Goal: Task Accomplishment & Management: Manage account settings

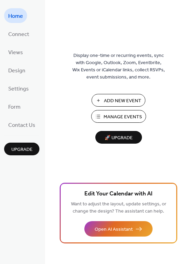
click at [122, 116] on span "Manage Events" at bounding box center [123, 116] width 38 height 7
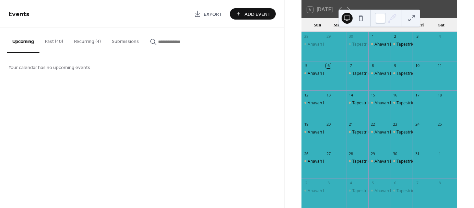
scroll to position [45, 0]
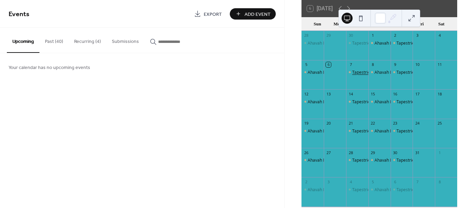
click at [362, 74] on div "Tapestries" at bounding box center [362, 72] width 20 height 6
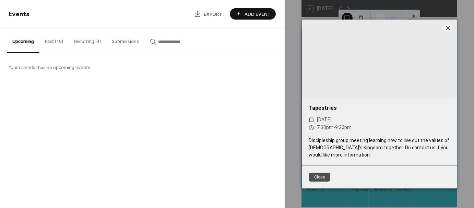
click at [450, 26] on icon at bounding box center [448, 28] width 8 height 8
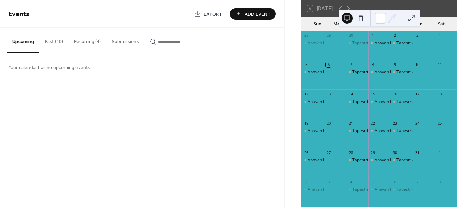
click at [60, 37] on button "Past (40)" at bounding box center [53, 40] width 29 height 24
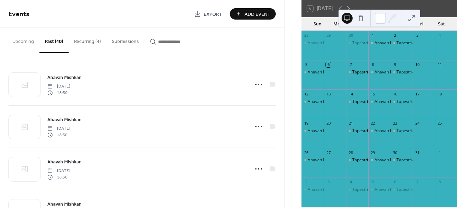
click at [91, 42] on button "Recurring (4)" at bounding box center [88, 40] width 38 height 24
click at [361, 75] on div "Tapestries" at bounding box center [362, 72] width 20 height 6
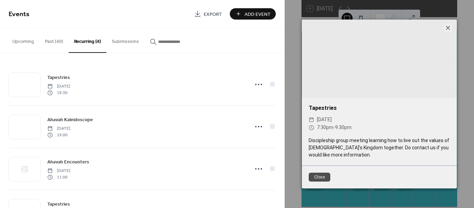
click at [454, 68] on div at bounding box center [379, 58] width 155 height 77
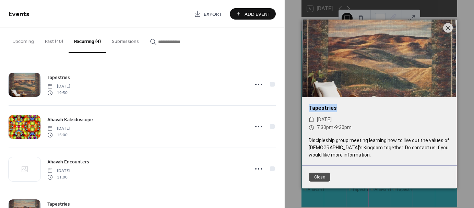
drag, startPoint x: 450, startPoint y: 69, endPoint x: 452, endPoint y: 111, distance: 42.6
click at [452, 111] on div "Tapestries ​ Tuesday, October 7, 2025 ​ 7:30pm - 9:30pm Discipleship group meet…" at bounding box center [379, 93] width 155 height 146
click at [392, 84] on div at bounding box center [379, 58] width 155 height 77
click at [27, 41] on button "Upcoming" at bounding box center [23, 40] width 33 height 24
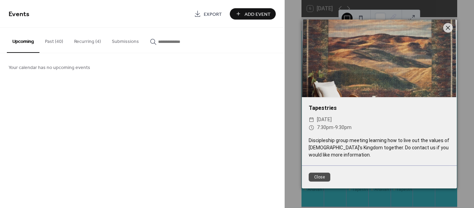
click at [126, 39] on button "Submissions" at bounding box center [125, 40] width 38 height 24
click at [78, 38] on button "Recurring (4)" at bounding box center [88, 40] width 38 height 24
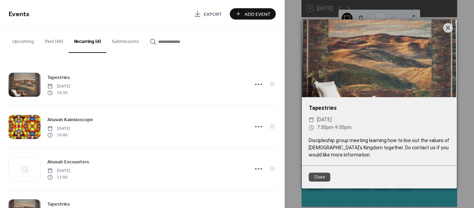
click at [59, 40] on button "Past (40)" at bounding box center [53, 40] width 29 height 24
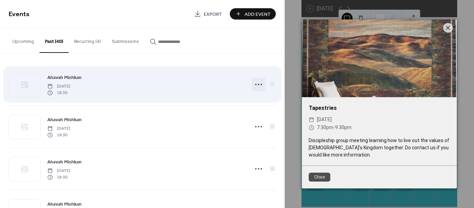
click at [260, 86] on icon at bounding box center [258, 84] width 11 height 11
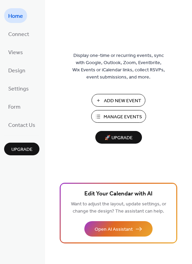
click at [106, 116] on span "Manage Events" at bounding box center [123, 116] width 38 height 7
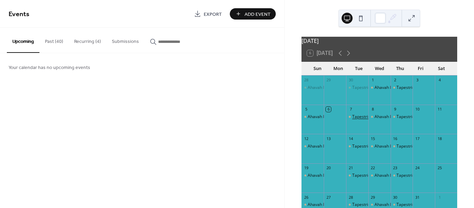
click at [361, 120] on div "Tapestries" at bounding box center [362, 117] width 20 height 6
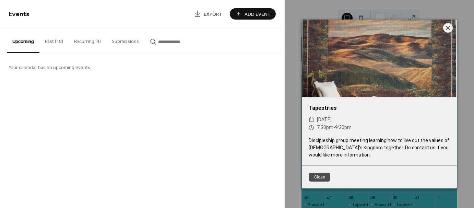
click at [446, 27] on icon at bounding box center [448, 28] width 8 height 8
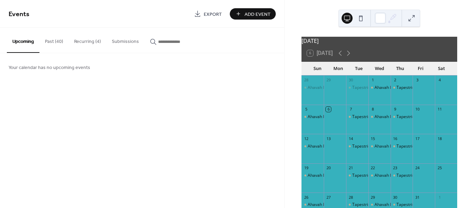
click at [87, 40] on button "Recurring (4)" at bounding box center [88, 40] width 38 height 24
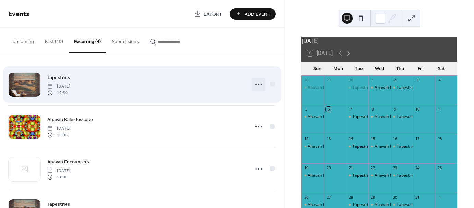
click at [258, 81] on icon at bounding box center [258, 84] width 11 height 11
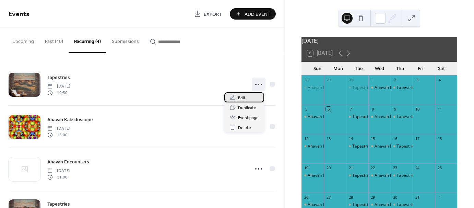
click at [244, 99] on span "Edit" at bounding box center [242, 97] width 8 height 7
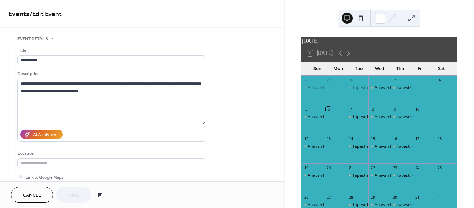
click at [281, 36] on div "**********" at bounding box center [142, 90] width 284 height 181
drag, startPoint x: 281, startPoint y: 36, endPoint x: 281, endPoint y: 44, distance: 7.9
click at [281, 44] on div "**********" at bounding box center [142, 90] width 284 height 181
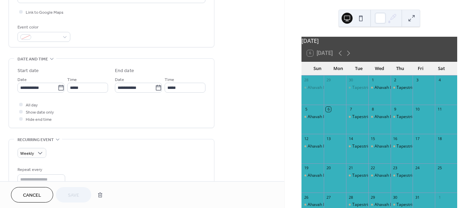
scroll to position [173, 0]
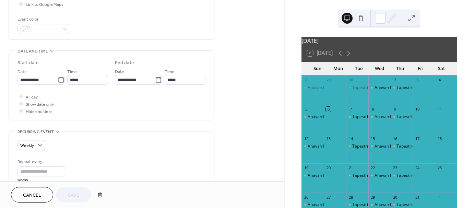
click at [36, 138] on div "Weekly Repeat every * weeks Repeat on S M T W T F S Ends ​ Never ​ Date Exclude…" at bounding box center [111, 202] width 188 height 143
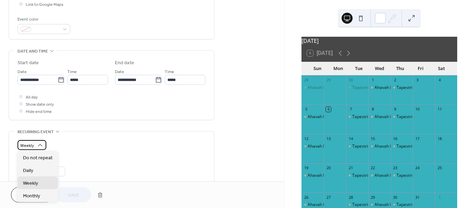
click at [37, 143] on icon at bounding box center [40, 145] width 7 height 7
click at [38, 145] on icon at bounding box center [40, 145] width 7 height 7
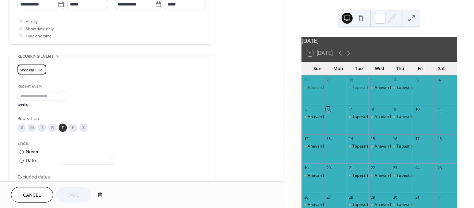
scroll to position [246, 0]
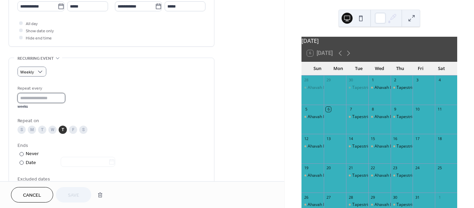
click at [39, 95] on input "*" at bounding box center [41, 98] width 48 height 10
type input "*"
click at [64, 94] on input "*" at bounding box center [41, 98] width 48 height 10
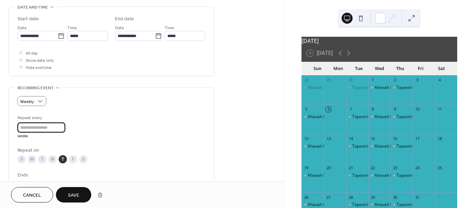
scroll to position [208, 0]
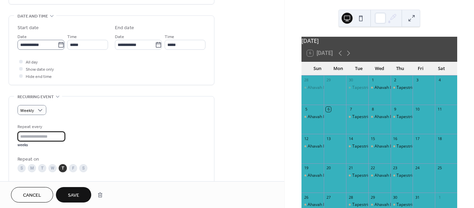
click at [58, 45] on icon at bounding box center [60, 44] width 5 height 5
click at [57, 45] on input "**********" at bounding box center [37, 45] width 40 height 10
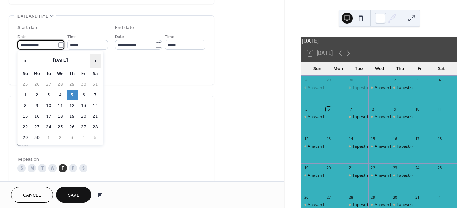
click at [95, 59] on span "›" at bounding box center [95, 61] width 10 height 14
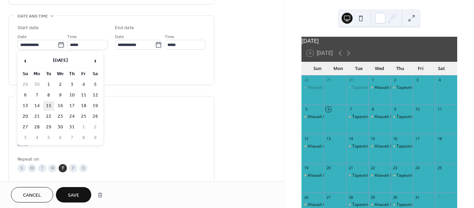
click at [49, 105] on td "15" at bounding box center [48, 106] width 11 height 10
type input "**********"
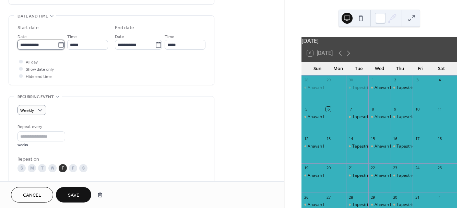
click at [43, 41] on input "**********" at bounding box center [37, 45] width 40 height 10
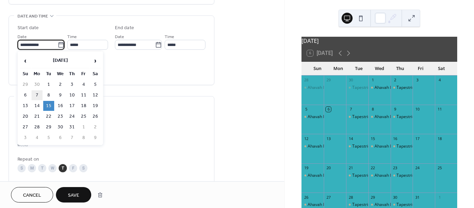
click at [37, 93] on td "7" at bounding box center [37, 95] width 11 height 10
type input "**********"
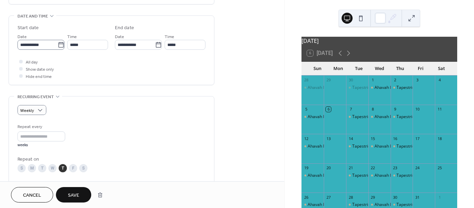
click at [58, 47] on icon at bounding box center [60, 44] width 5 height 5
click at [58, 47] on input "**********" at bounding box center [37, 45] width 40 height 10
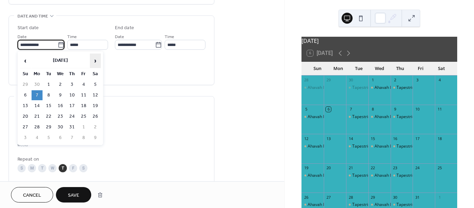
click at [98, 62] on span "›" at bounding box center [95, 61] width 10 height 14
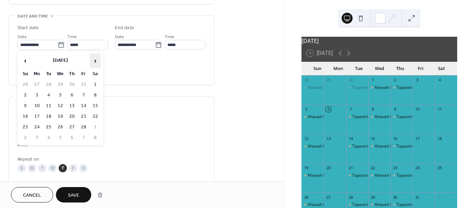
click at [98, 62] on span "›" at bounding box center [95, 61] width 10 height 14
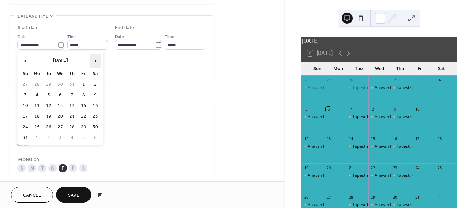
click at [98, 62] on span "›" at bounding box center [95, 61] width 10 height 14
click at [51, 104] on td "14" at bounding box center [48, 106] width 11 height 10
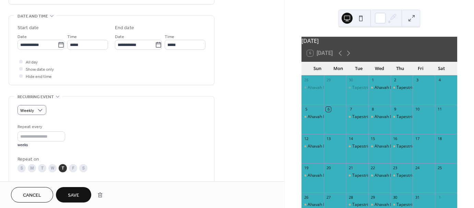
type input "**********"
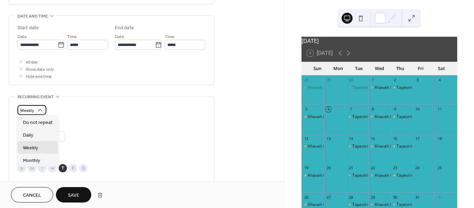
click at [38, 109] on icon at bounding box center [40, 110] width 7 height 7
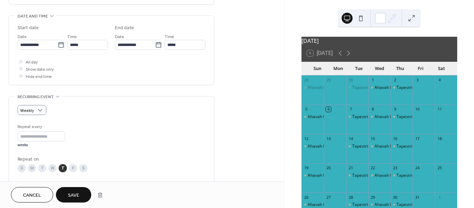
click at [87, 108] on div "Weekly" at bounding box center [111, 110] width 188 height 10
click at [71, 192] on span "Save" at bounding box center [73, 195] width 11 height 7
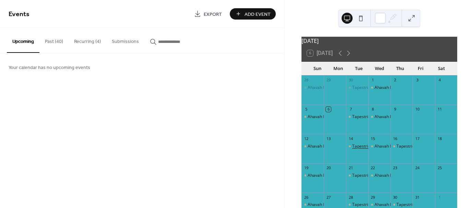
click at [359, 149] on div "Tapestries" at bounding box center [362, 146] width 20 height 6
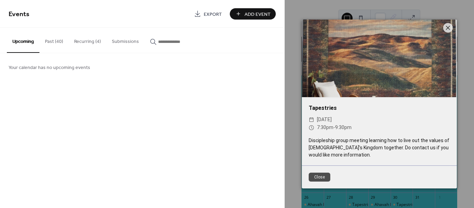
click at [449, 33] on div at bounding box center [379, 58] width 155 height 77
click at [448, 29] on icon at bounding box center [448, 28] width 8 height 8
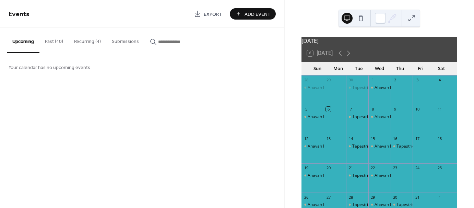
click at [359, 120] on div "Tapestries" at bounding box center [362, 117] width 20 height 6
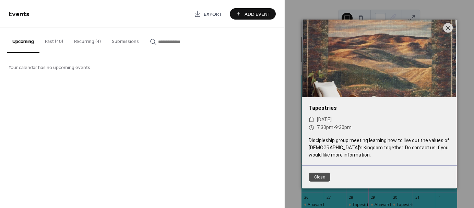
click at [310, 176] on button "Close" at bounding box center [320, 176] width 22 height 9
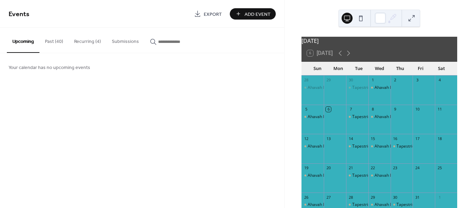
click at [51, 42] on button "Past (40)" at bounding box center [53, 40] width 29 height 24
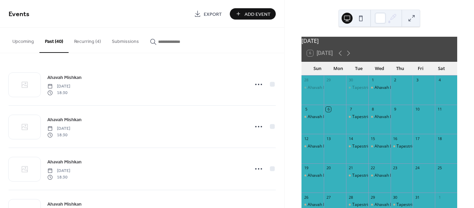
click at [91, 39] on button "Recurring (4)" at bounding box center [88, 40] width 38 height 24
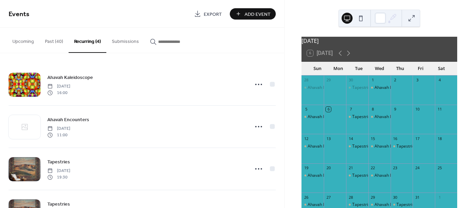
scroll to position [34, 0]
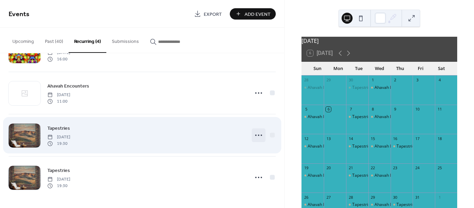
click at [260, 135] on icon at bounding box center [258, 135] width 11 height 11
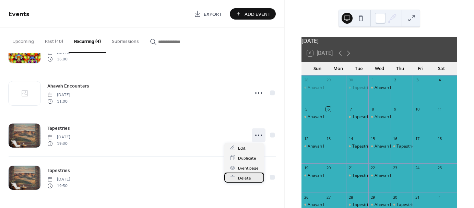
click at [241, 177] on span "Delete" at bounding box center [244, 177] width 13 height 7
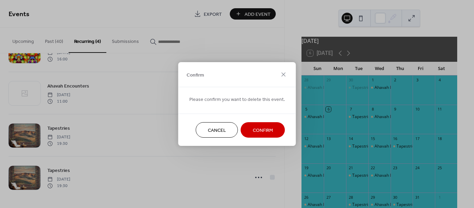
click at [261, 130] on span "Confirm" at bounding box center [263, 130] width 20 height 7
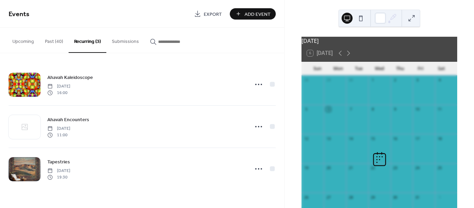
scroll to position [0, 0]
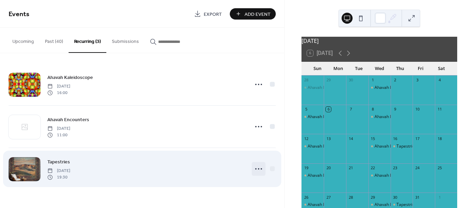
click at [260, 168] on icon at bounding box center [258, 168] width 11 height 11
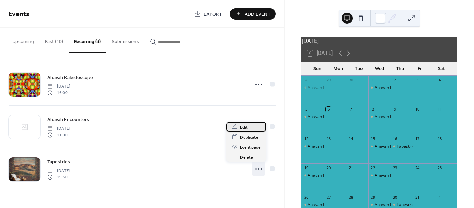
click at [242, 123] on div "Edit" at bounding box center [246, 127] width 40 height 10
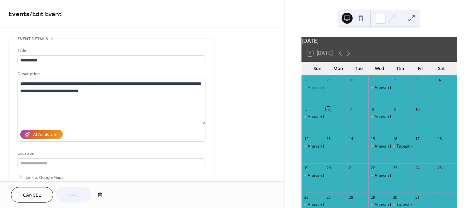
drag, startPoint x: 282, startPoint y: 42, endPoint x: 281, endPoint y: 55, distance: 13.0
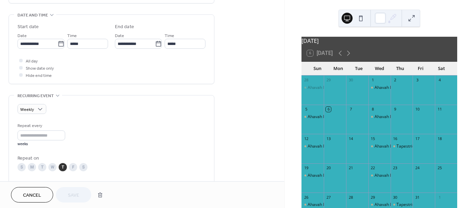
scroll to position [214, 0]
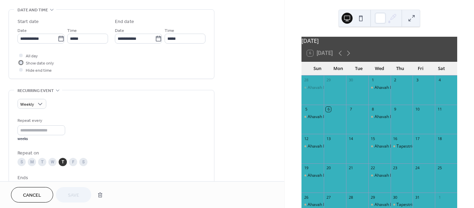
click at [21, 61] on div at bounding box center [20, 62] width 3 height 3
click at [23, 70] on div at bounding box center [20, 69] width 7 height 7
click at [20, 63] on div at bounding box center [20, 62] width 3 height 3
click at [43, 160] on div "T" at bounding box center [42, 162] width 8 height 8
click at [72, 193] on span "Save" at bounding box center [73, 195] width 11 height 7
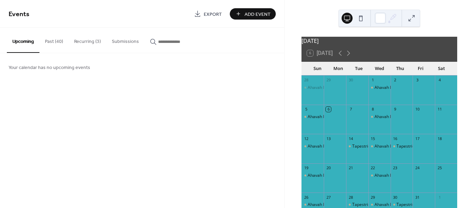
click at [93, 40] on button "Recurring (3)" at bounding box center [88, 40] width 38 height 24
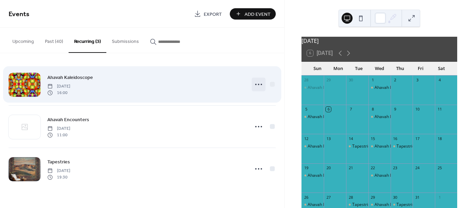
click at [257, 84] on icon at bounding box center [258, 84] width 11 height 11
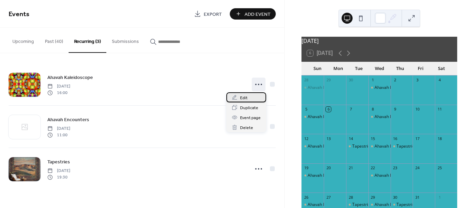
click at [249, 98] on div "Edit" at bounding box center [246, 97] width 40 height 10
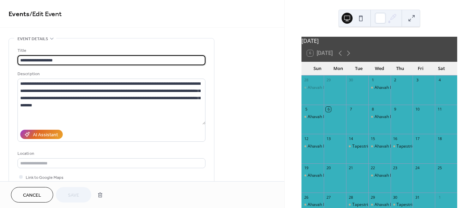
drag, startPoint x: 34, startPoint y: 59, endPoint x: 5, endPoint y: 56, distance: 28.7
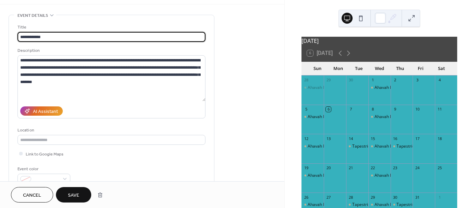
scroll to position [25, 0]
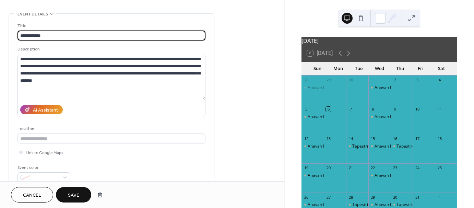
type input "**********"
click at [79, 194] on span "Save" at bounding box center [73, 195] width 11 height 7
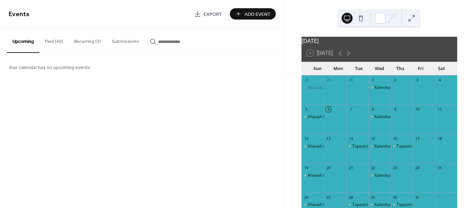
click at [94, 41] on button "Recurring (3)" at bounding box center [88, 40] width 38 height 24
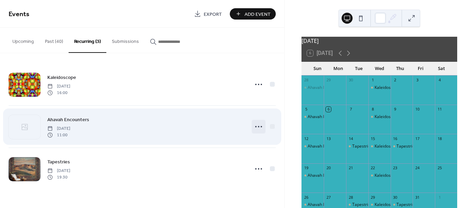
click at [261, 124] on icon at bounding box center [258, 126] width 11 height 11
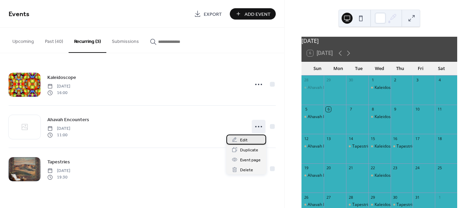
click at [244, 138] on span "Edit" at bounding box center [244, 139] width 8 height 7
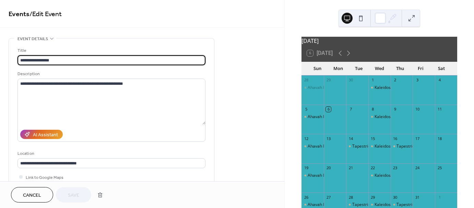
drag, startPoint x: 33, startPoint y: 60, endPoint x: 7, endPoint y: 59, distance: 26.1
type input "**********"
click at [74, 192] on span "Save" at bounding box center [73, 195] width 11 height 7
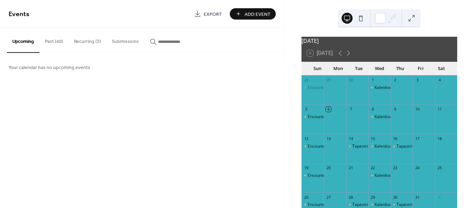
drag, startPoint x: 472, startPoint y: 79, endPoint x: 471, endPoint y: 87, distance: 8.3
click at [471, 87] on div "[DATE] 6 [DATE] Sun Mon Tue Wed Thu Fri Sat 28 Encounters 29 30 1 Kaleidoscope …" at bounding box center [379, 104] width 189 height 208
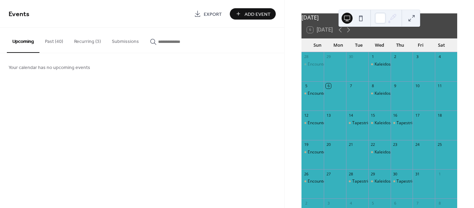
scroll to position [23, 0]
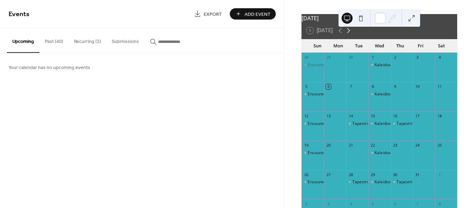
click at [351, 35] on icon at bounding box center [348, 30] width 8 height 8
click at [352, 35] on icon at bounding box center [348, 30] width 8 height 8
click at [339, 32] on icon at bounding box center [340, 30] width 8 height 8
